Goal: Understand process/instructions

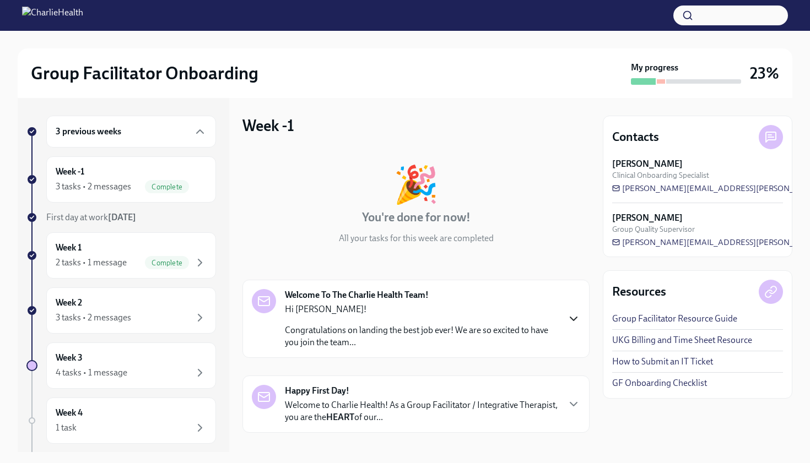
click at [571, 317] on icon "button" at bounding box center [573, 318] width 13 height 13
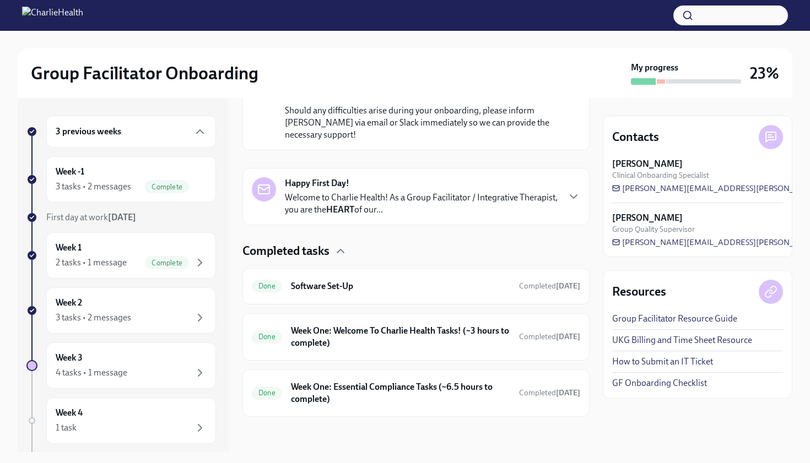
scroll to position [815, 0]
click at [572, 197] on icon "button" at bounding box center [573, 196] width 13 height 13
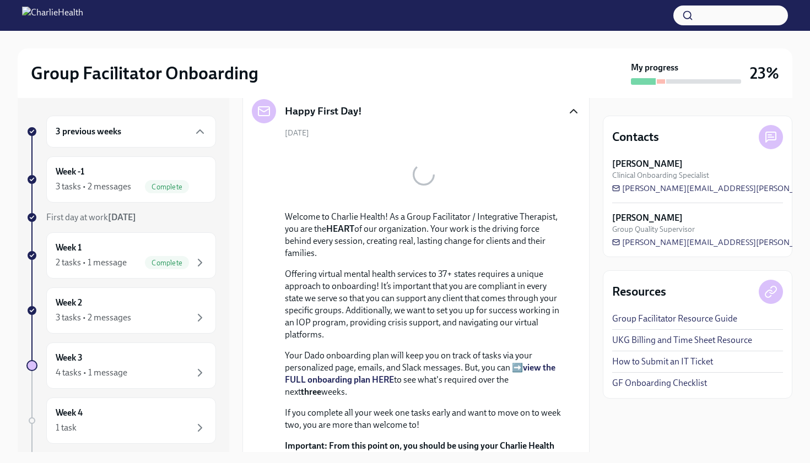
click at [572, 118] on icon "button" at bounding box center [573, 111] width 13 height 13
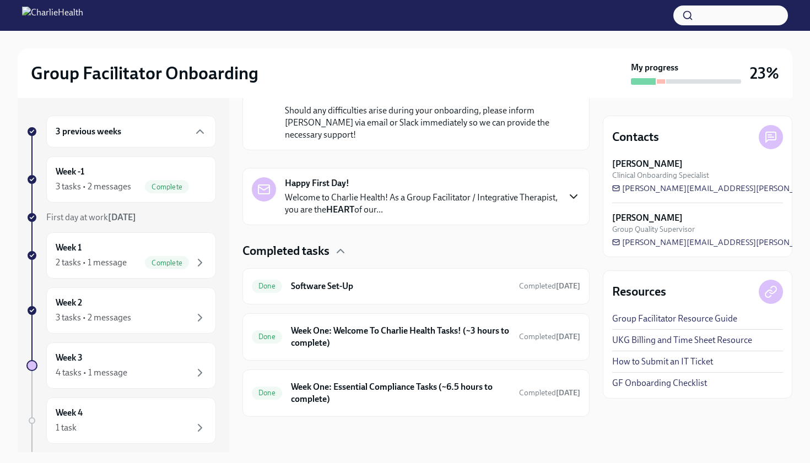
click at [572, 197] on icon "button" at bounding box center [573, 196] width 13 height 13
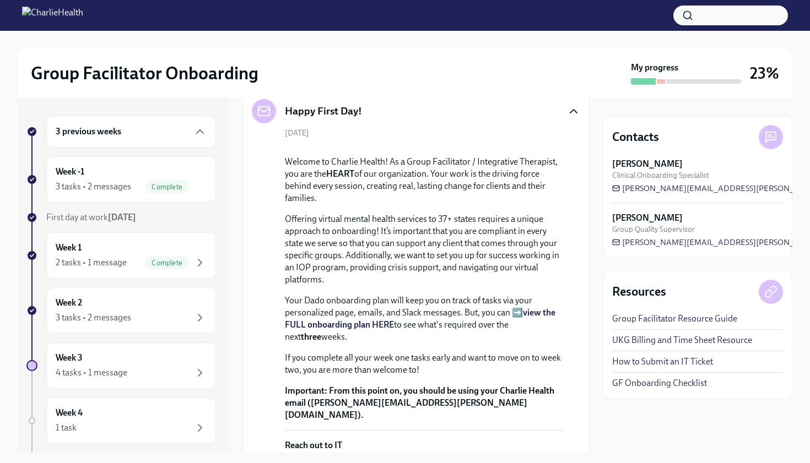
click at [572, 118] on icon "button" at bounding box center [573, 111] width 13 height 13
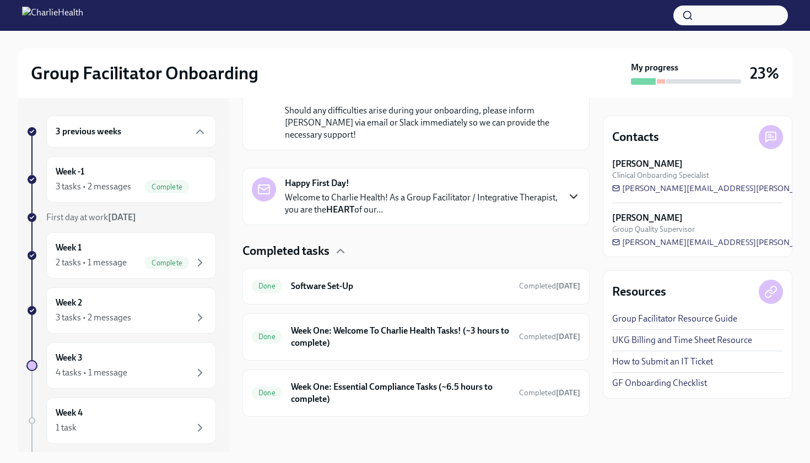
click at [572, 197] on icon "button" at bounding box center [573, 196] width 13 height 13
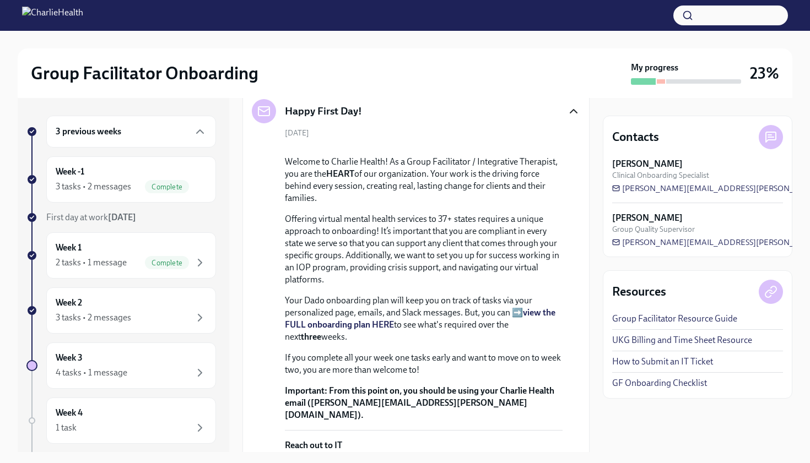
click at [572, 118] on icon "button" at bounding box center [573, 111] width 13 height 13
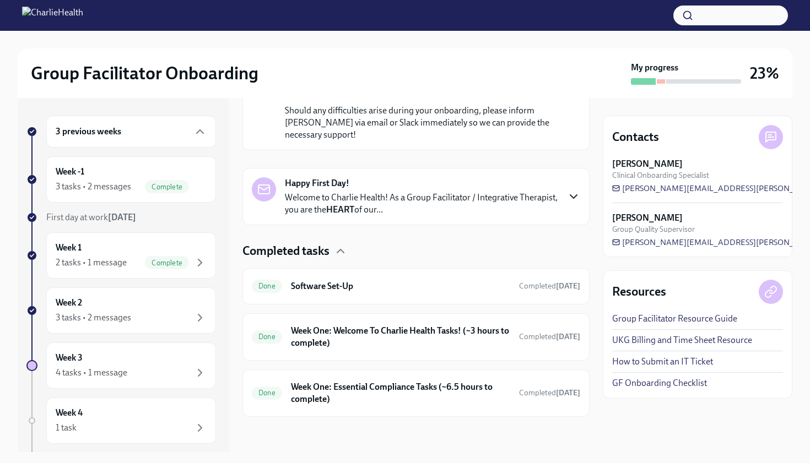
click at [511, 194] on p "Welcome to Charlie Health! As a Group Facilitator / Integrative Therapist, you …" at bounding box center [421, 204] width 273 height 24
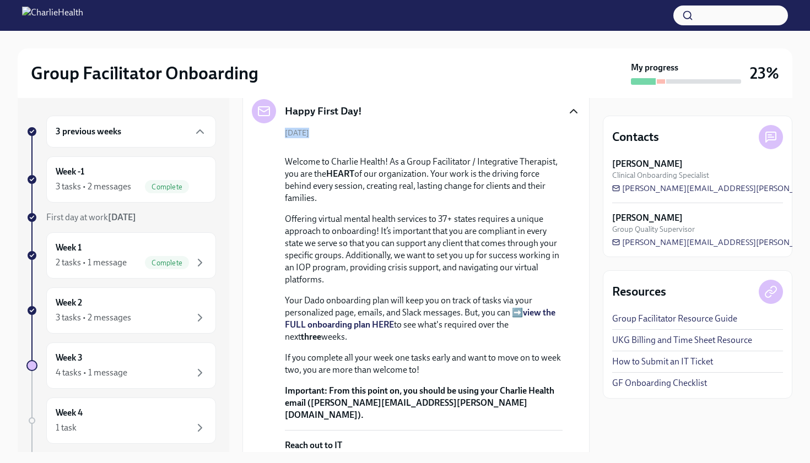
click at [511, 123] on div "Happy First Day!" at bounding box center [416, 111] width 328 height 24
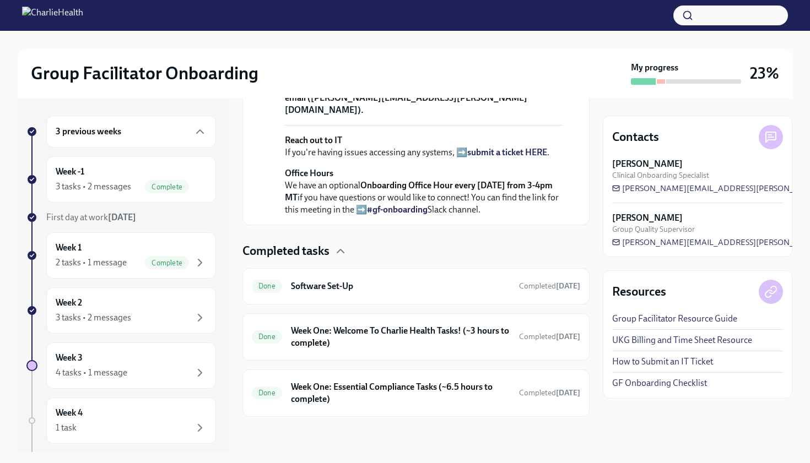
scroll to position [1305, 0]
click at [405, 389] on h6 "Week One: Essential Compliance Tasks (~6.5 hours to complete)" at bounding box center [400, 393] width 219 height 24
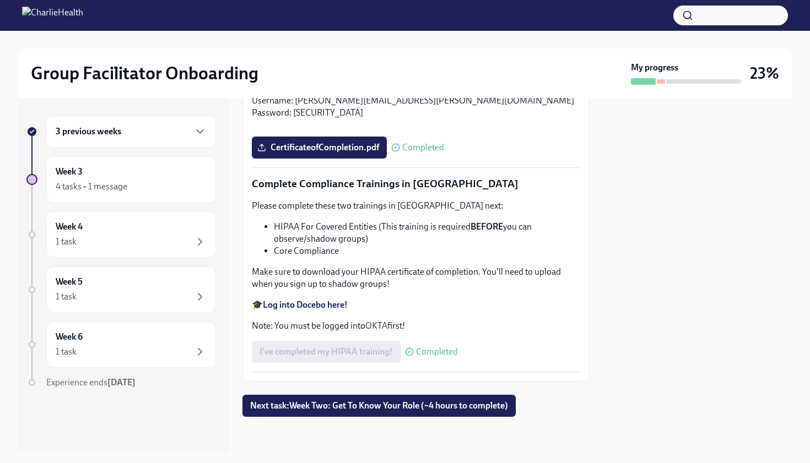
scroll to position [2582, 0]
click at [404, 406] on span "Next task : Week Two: Get To Know Your Role (~4 hours to complete)" at bounding box center [379, 405] width 258 height 11
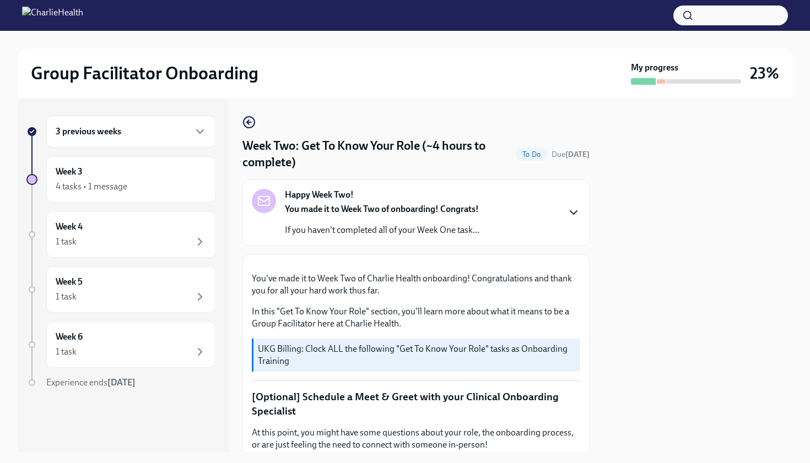
click at [571, 211] on icon "button" at bounding box center [573, 212] width 13 height 13
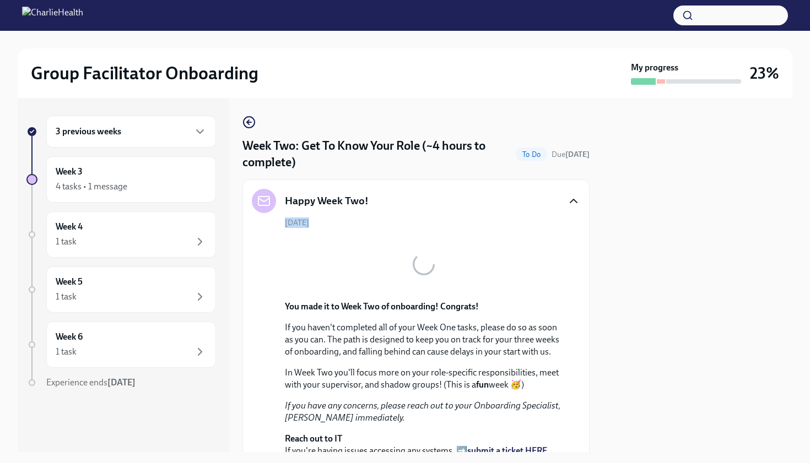
click at [571, 211] on div "Happy Week Two!" at bounding box center [416, 201] width 328 height 24
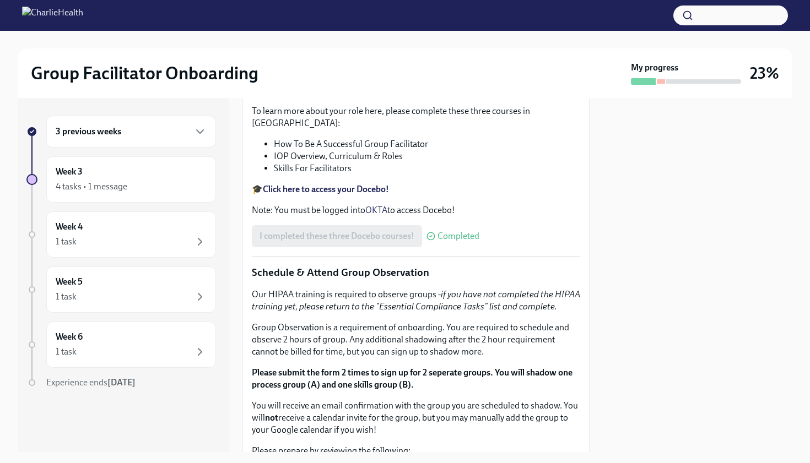
scroll to position [661, 0]
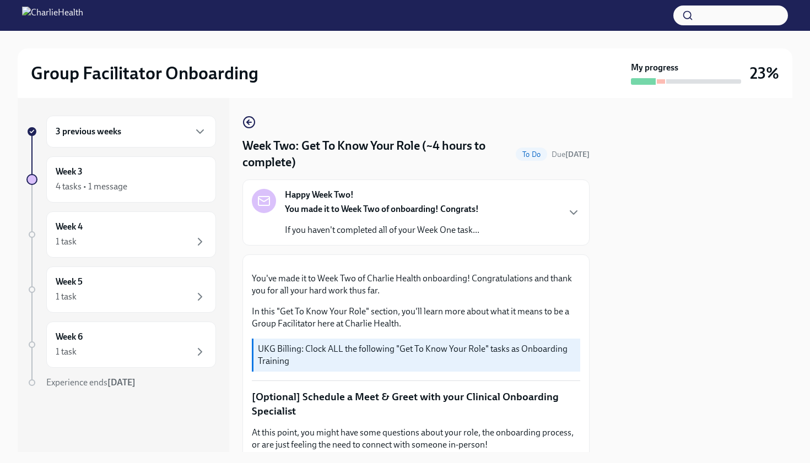
click at [441, 84] on div "Group Facilitator Onboarding My progress 23%" at bounding box center [405, 73] width 748 height 23
click at [452, 102] on div "Week Two: Get To Know Your Role (~4 hours to complete) To Do Due [DATE] Happy W…" at bounding box center [415, 275] width 347 height 354
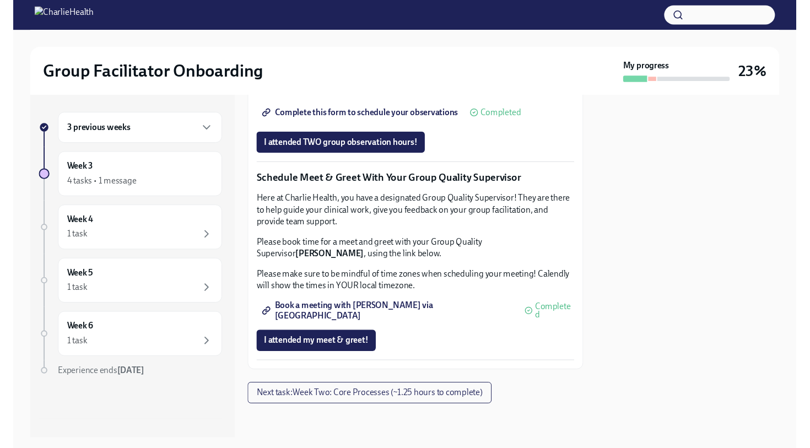
scroll to position [925, 0]
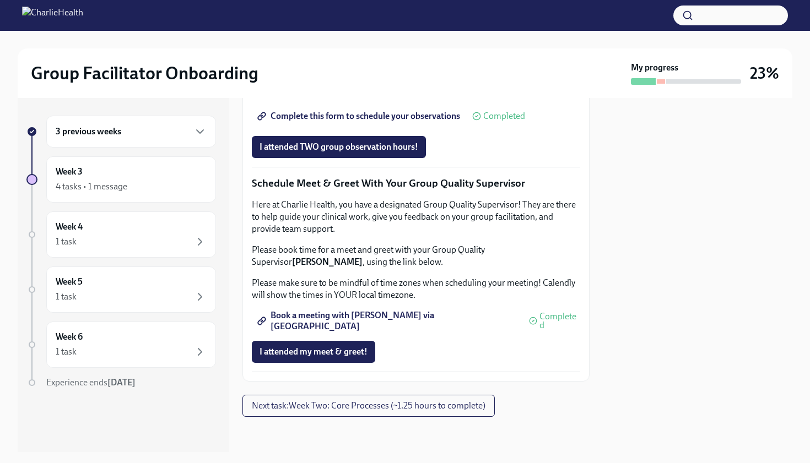
click at [329, 122] on span "Complete this form to schedule your observations" at bounding box center [359, 116] width 200 height 11
